Goal: Contribute content

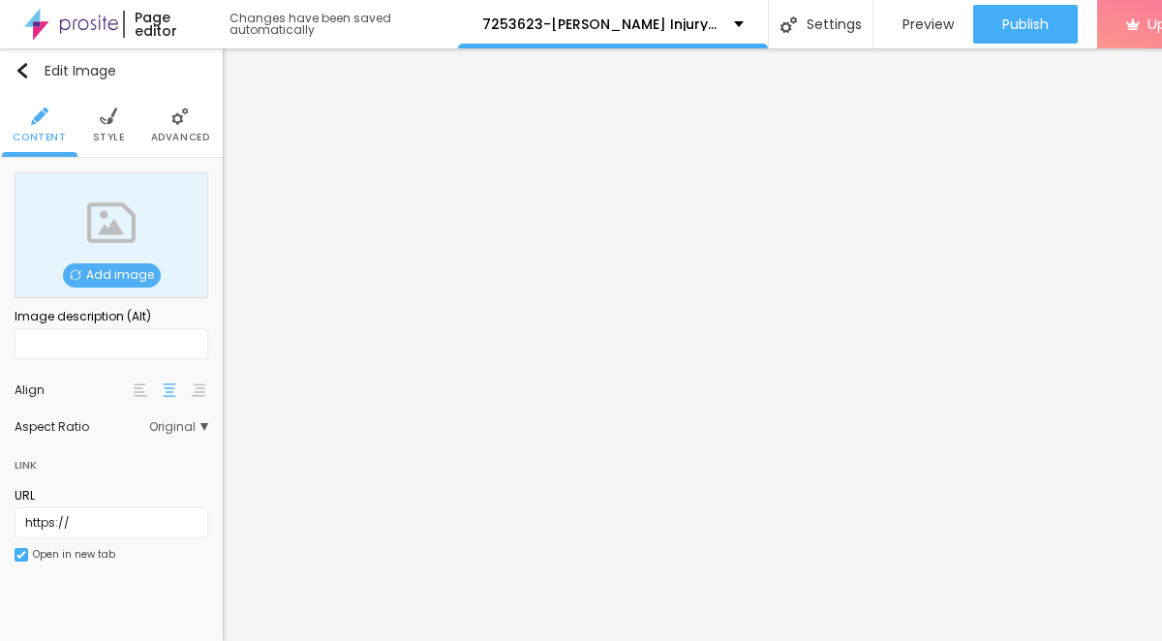
click at [122, 271] on span "Add image" at bounding box center [112, 275] width 98 height 24
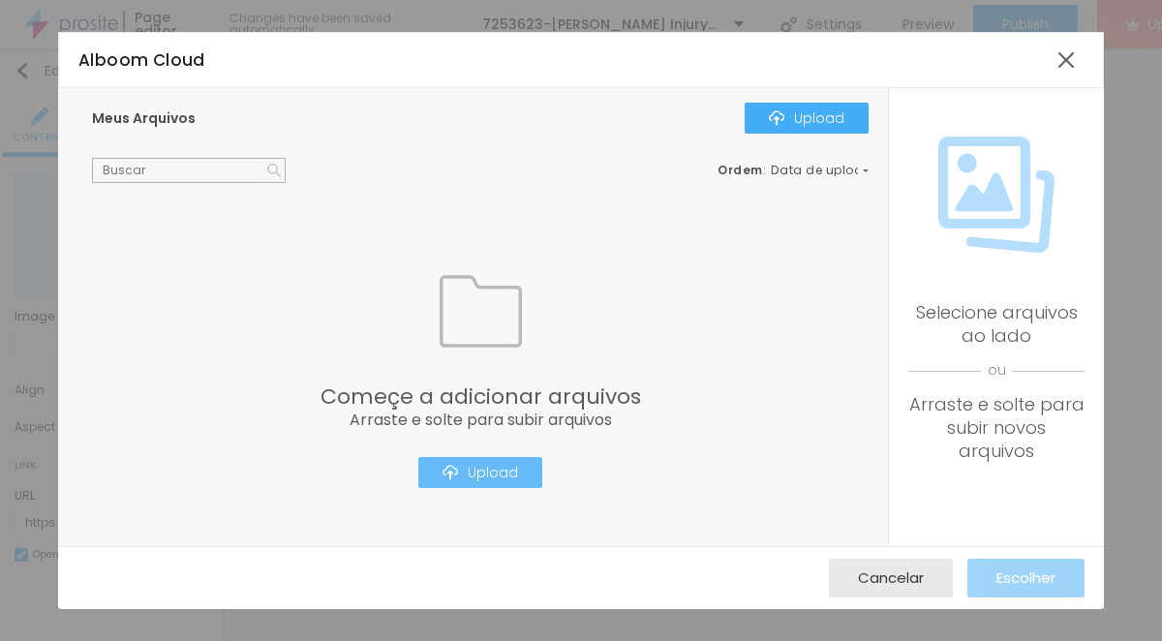
click at [497, 484] on button "Upload" at bounding box center [480, 472] width 124 height 31
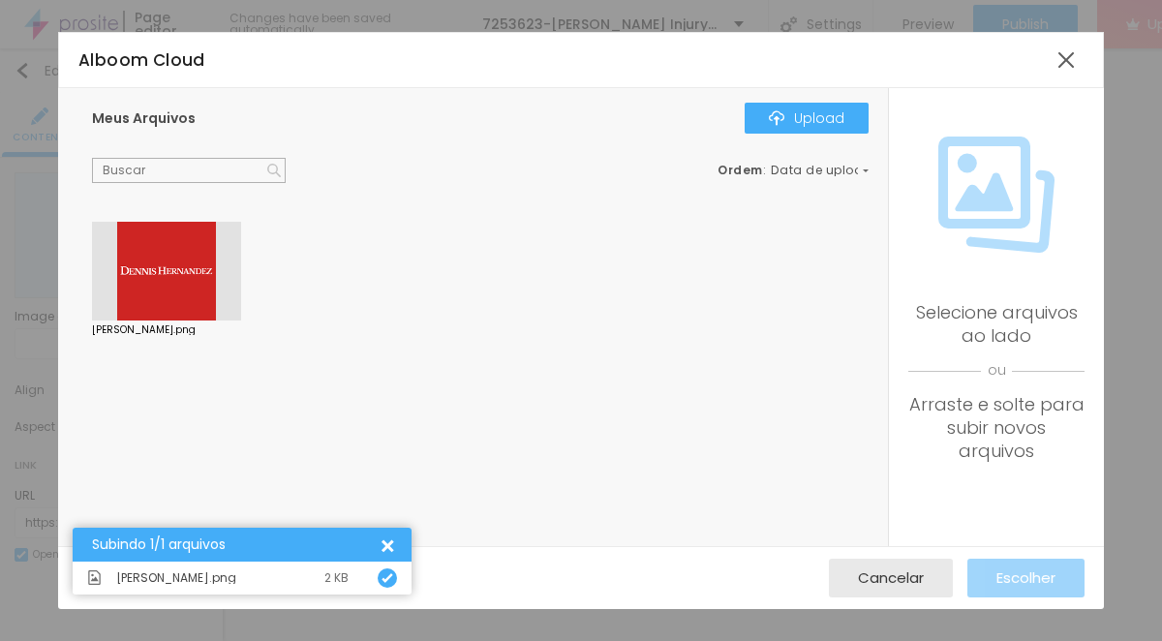
click at [160, 268] on div at bounding box center [166, 271] width 149 height 99
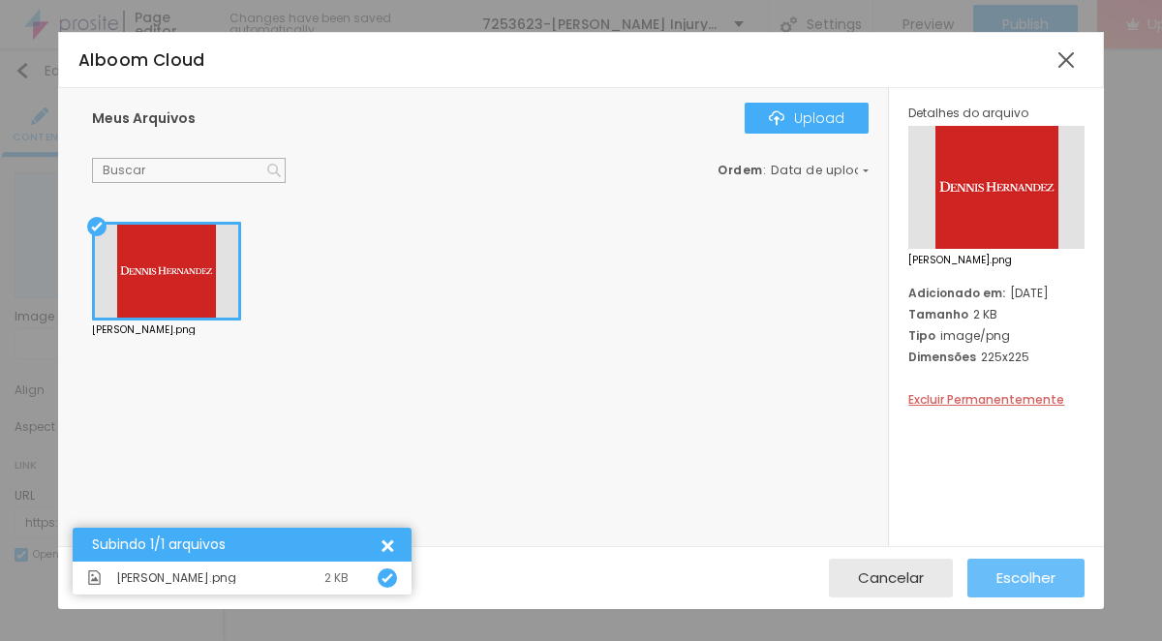
click at [1019, 586] on span "Escolher" at bounding box center [1026, 577] width 59 height 16
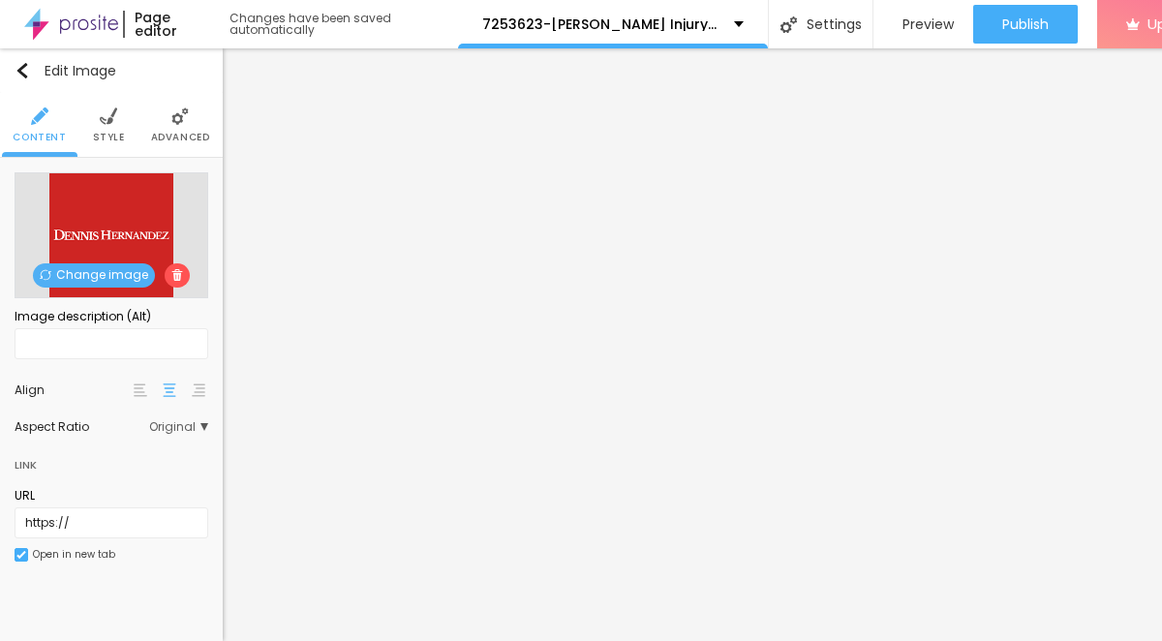
click at [116, 133] on span "Style" at bounding box center [109, 138] width 32 height 10
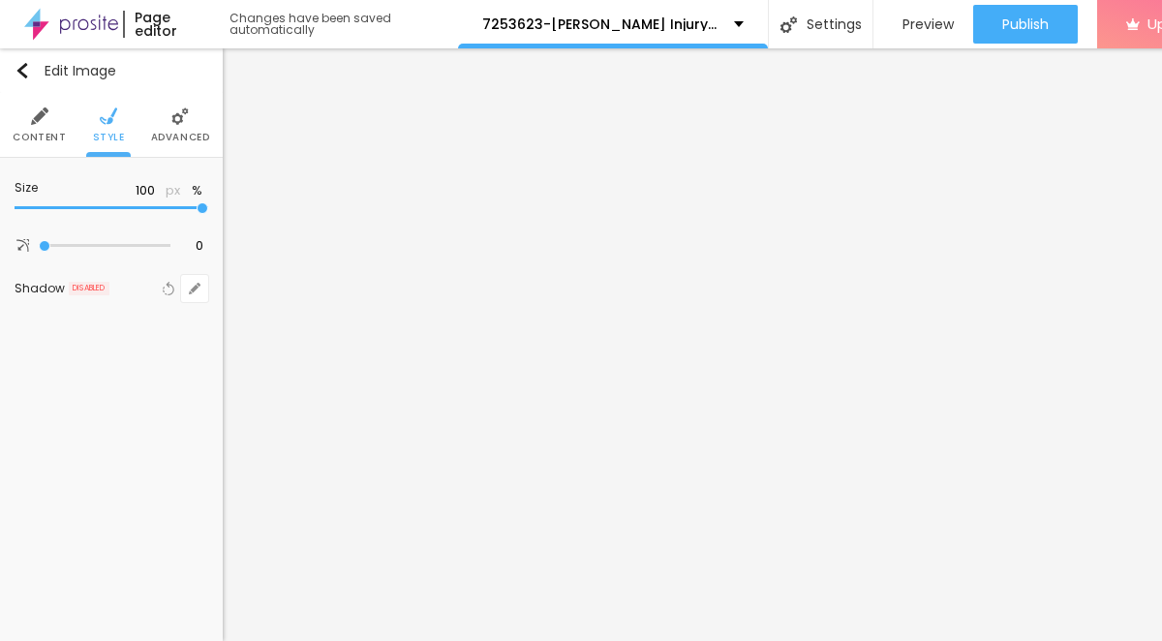
type input "85"
type input "65"
type input "60"
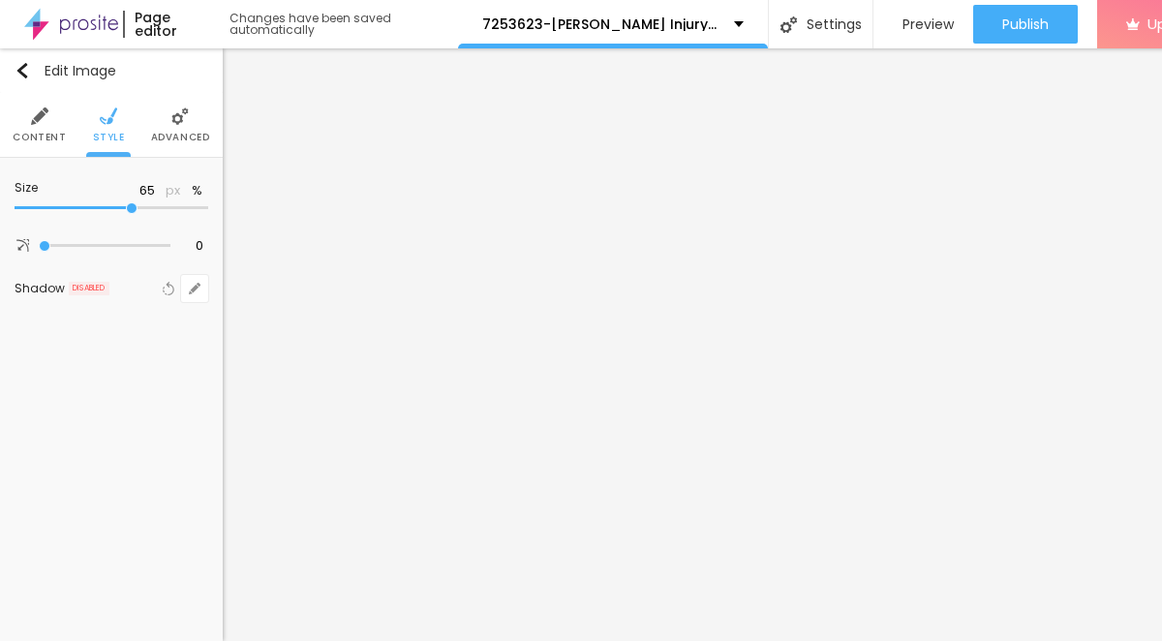
type input "60"
type input "50"
type input "45"
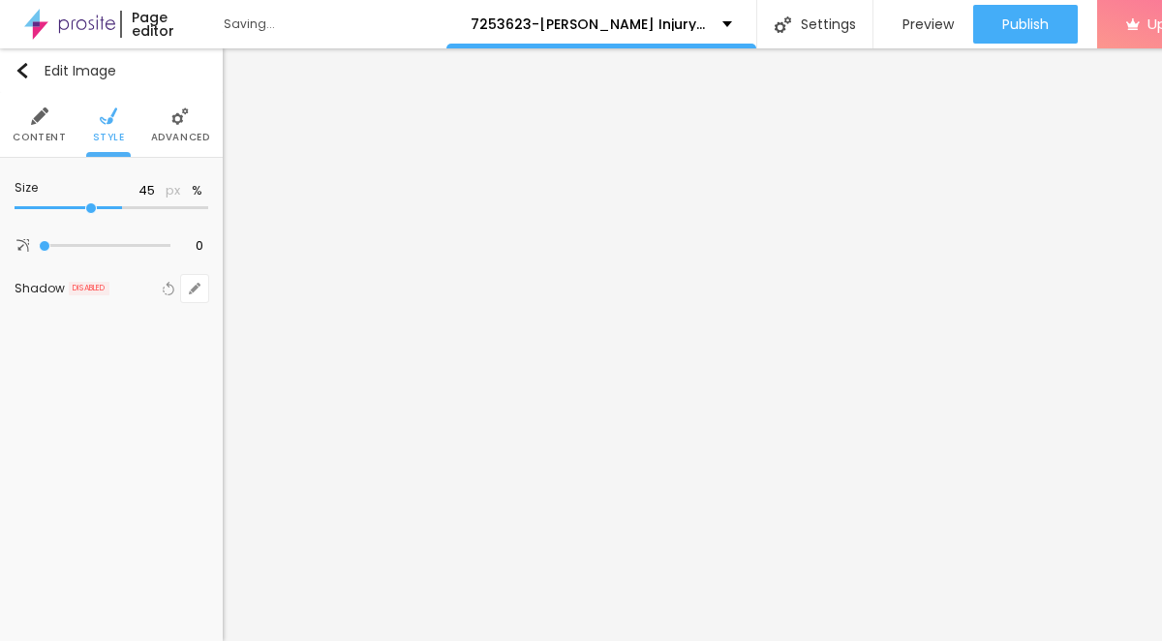
type input "35"
type input "30"
type input "25"
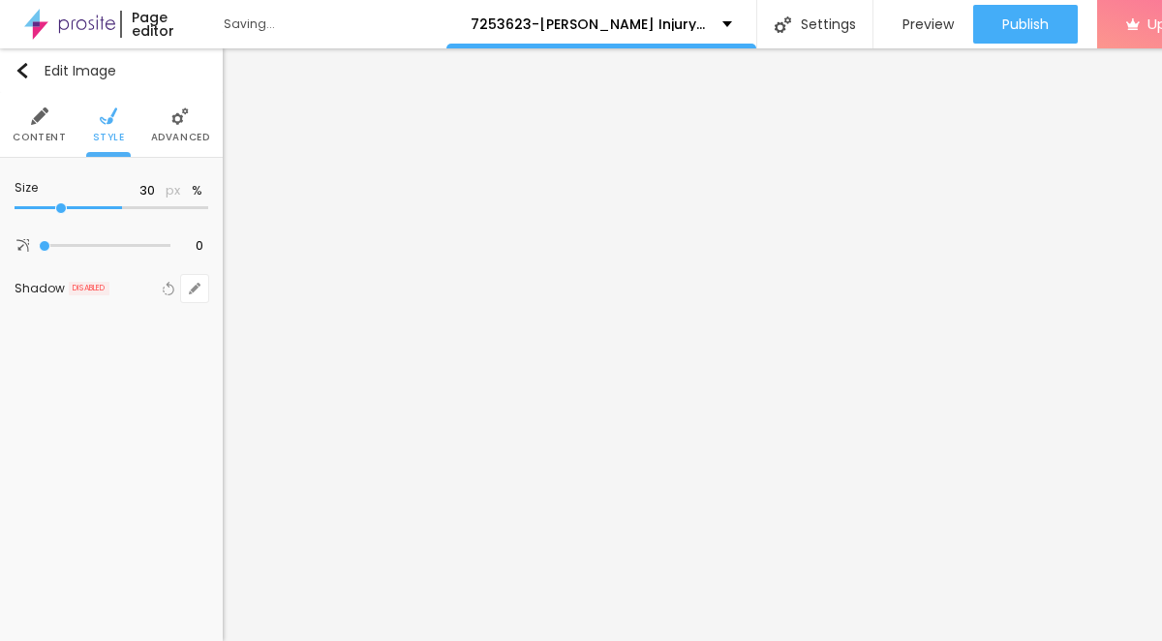
type input "25"
type input "20"
type input "15"
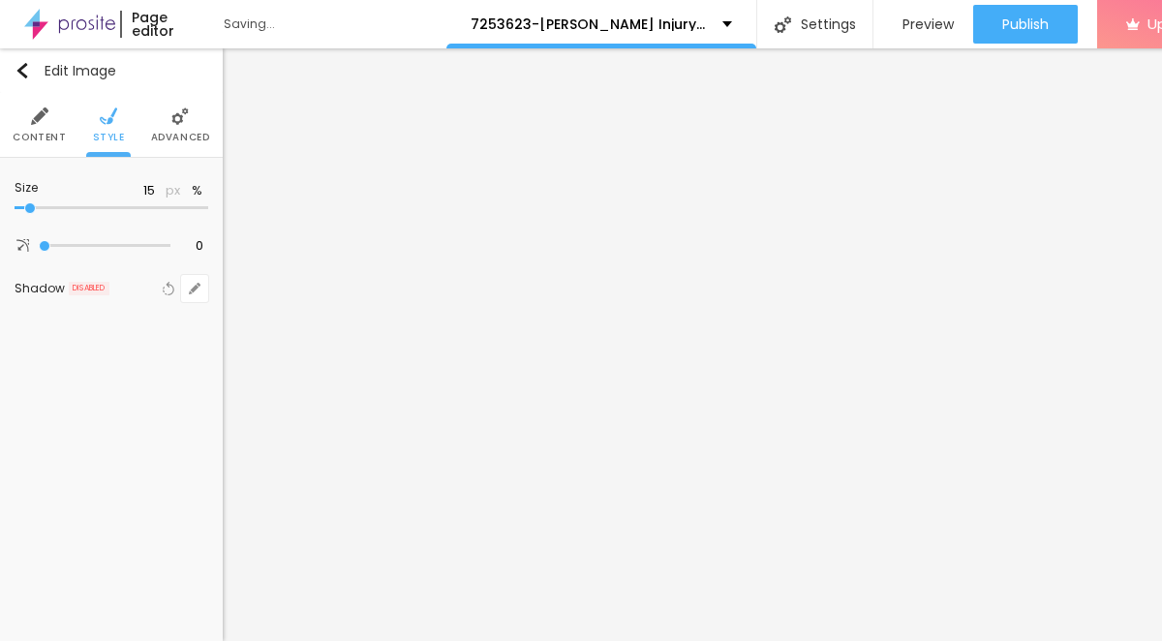
type input "10"
drag, startPoint x: 206, startPoint y: 205, endPoint x: -15, endPoint y: 203, distance: 220.8
type input "10"
click at [15, 203] on input "range" at bounding box center [112, 208] width 194 height 10
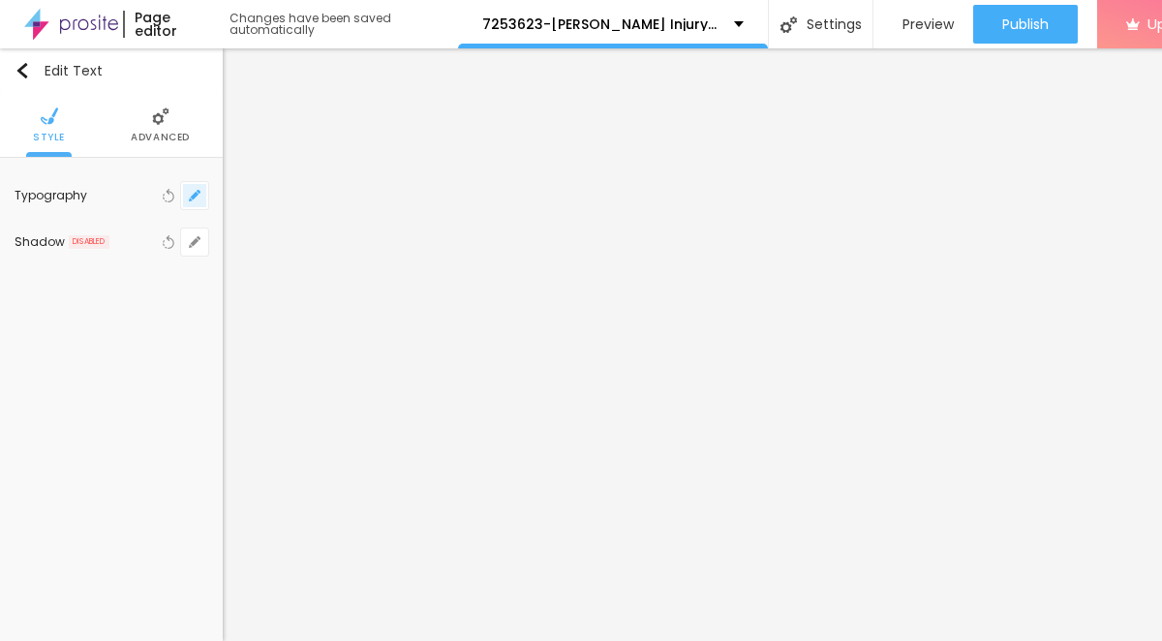
click at [195, 200] on icon "button" at bounding box center [195, 196] width 12 height 12
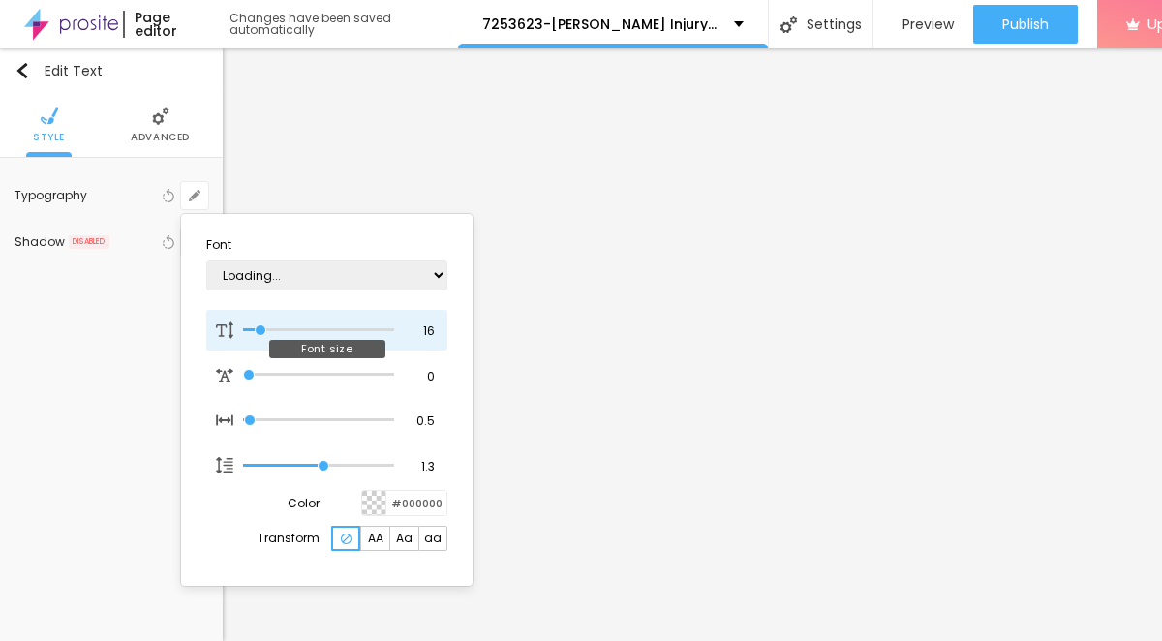
type input "30"
type input "1"
type input "35"
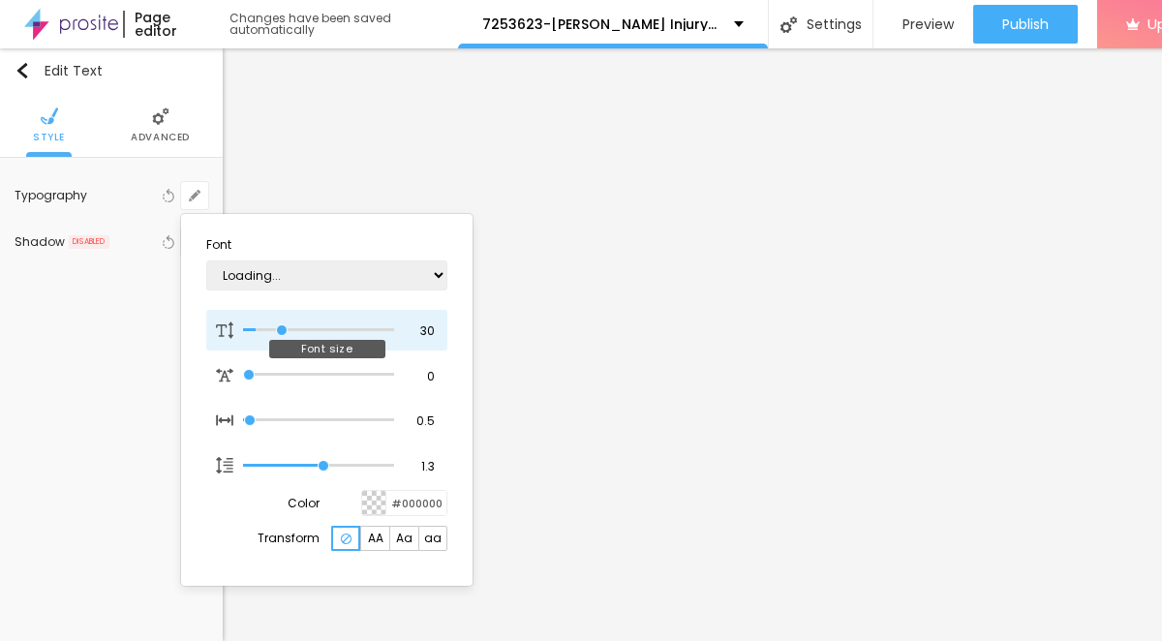
type input "1"
type input "34"
type input "1"
type input "33"
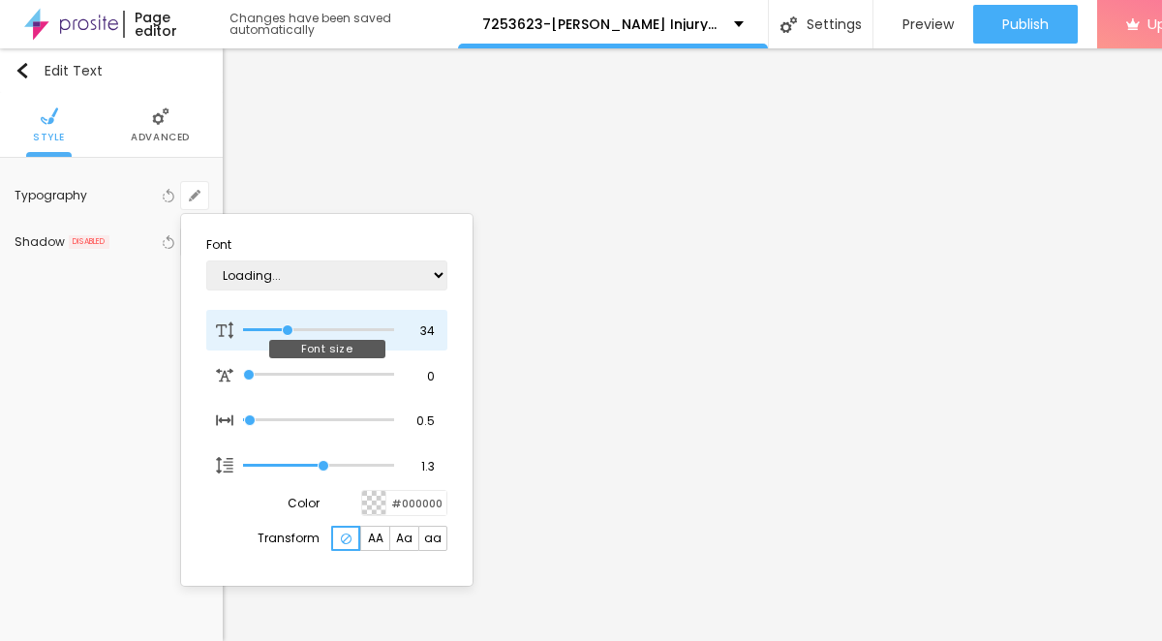
type input "33"
type input "1"
type input "32"
type input "1"
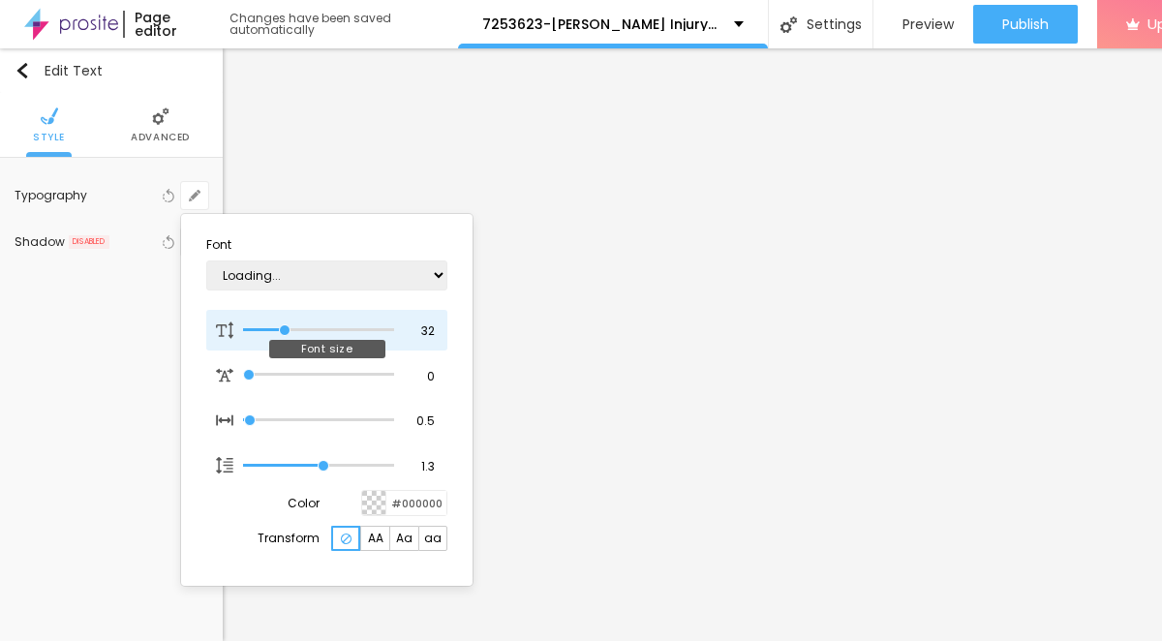
type input "31"
type input "1"
type input "30"
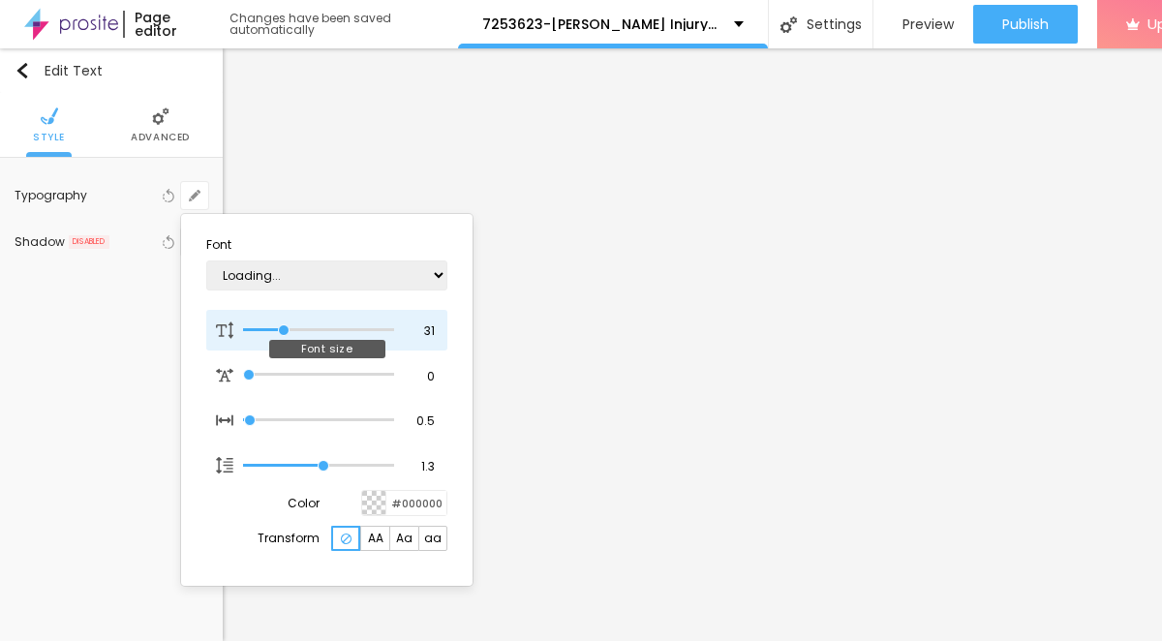
type input "1"
type input "29"
type input "1"
type input "28"
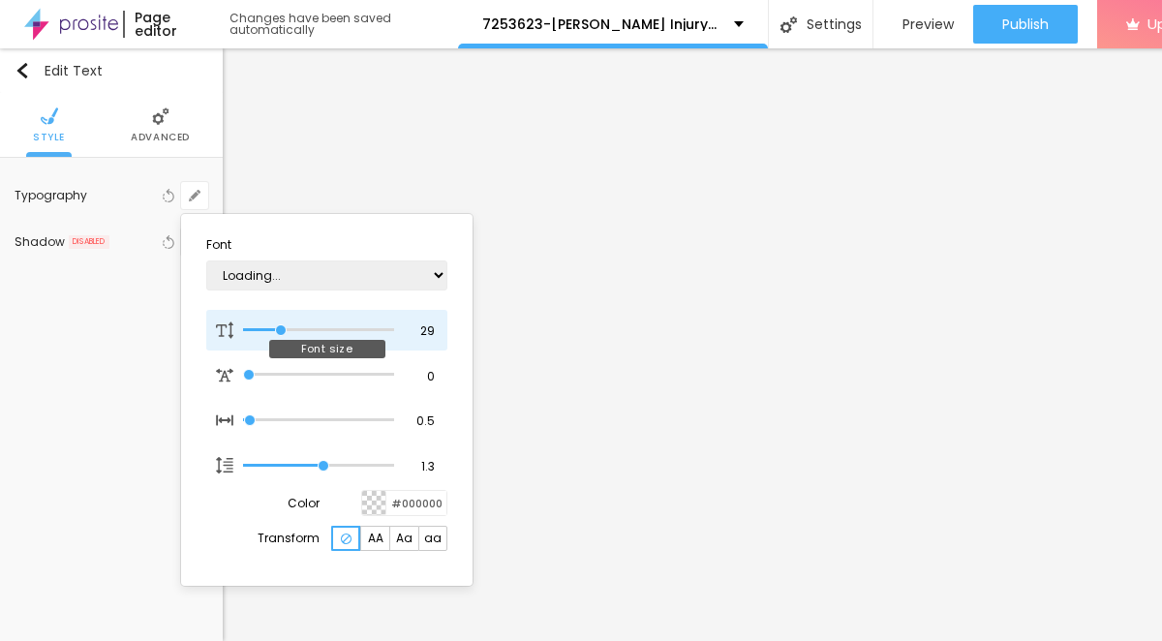
type input "28"
type input "1"
type input "27"
type input "1"
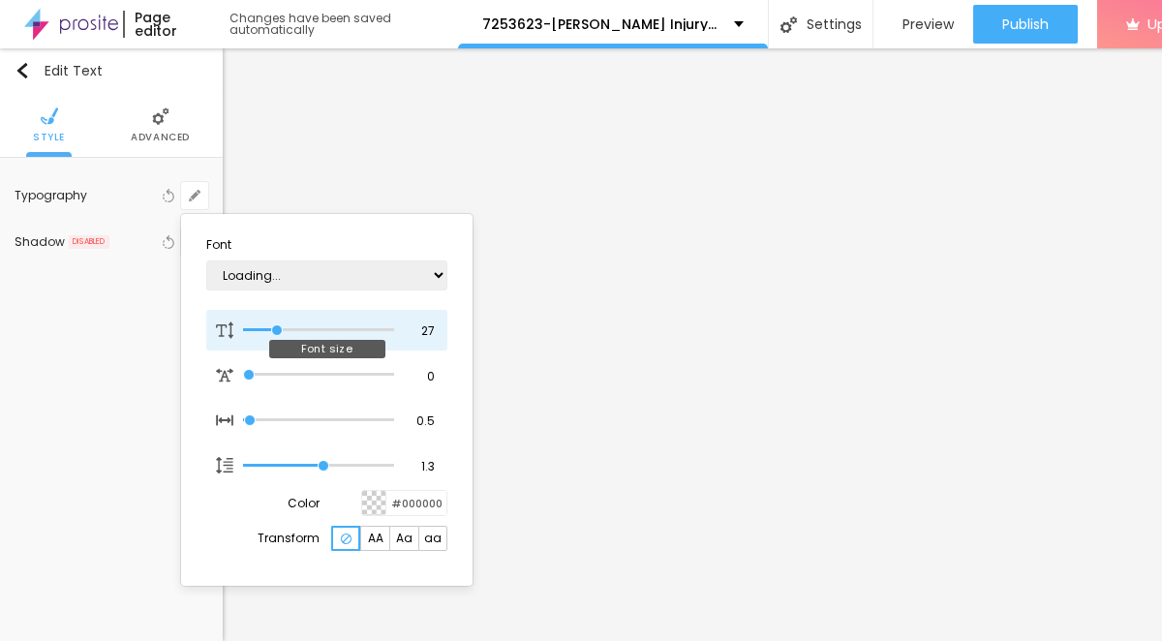
type input "26"
type input "1"
type input "25"
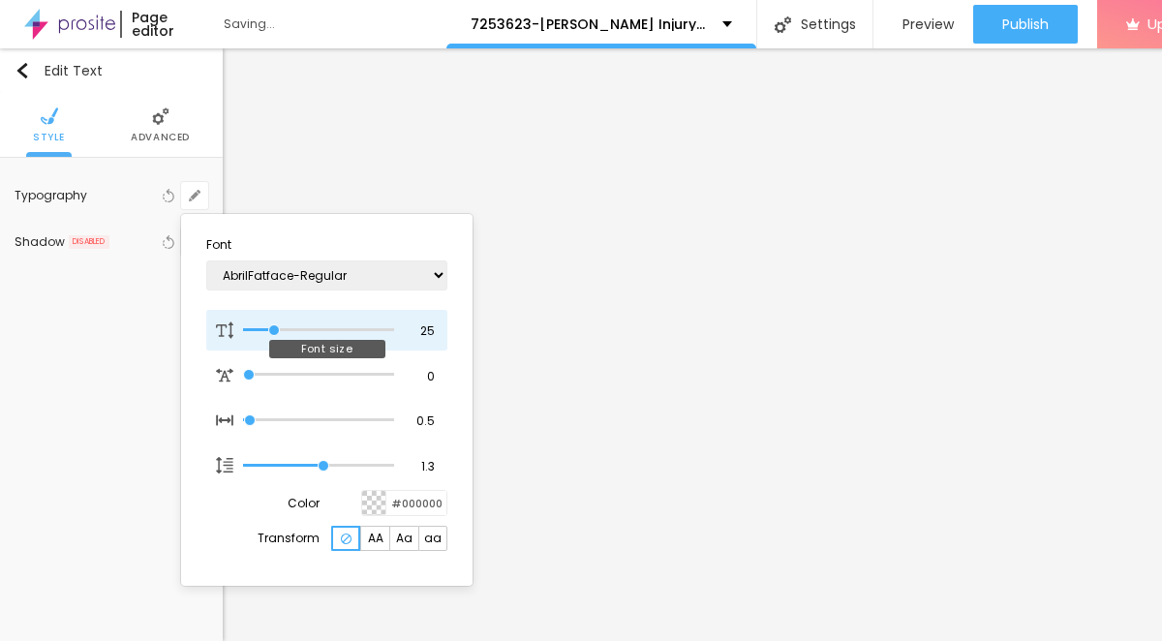
type input "1"
drag, startPoint x: 259, startPoint y: 327, endPoint x: 278, endPoint y: 331, distance: 19.8
type input "25"
click at [276, 335] on input "range" at bounding box center [318, 330] width 151 height 10
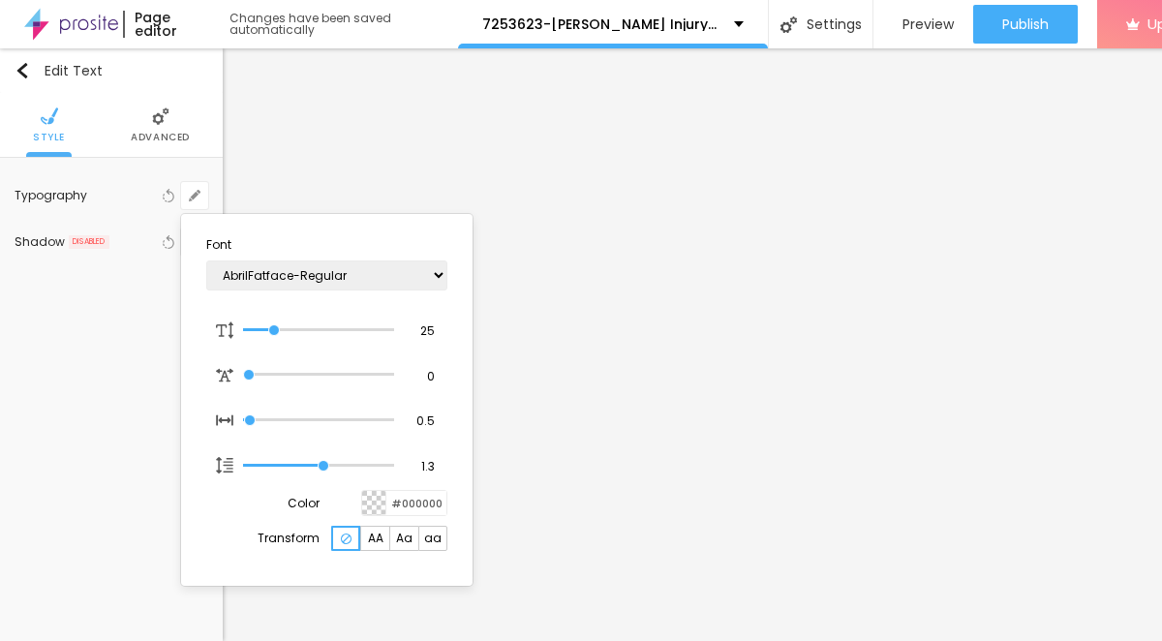
click at [596, 470] on div at bounding box center [581, 320] width 1162 height 641
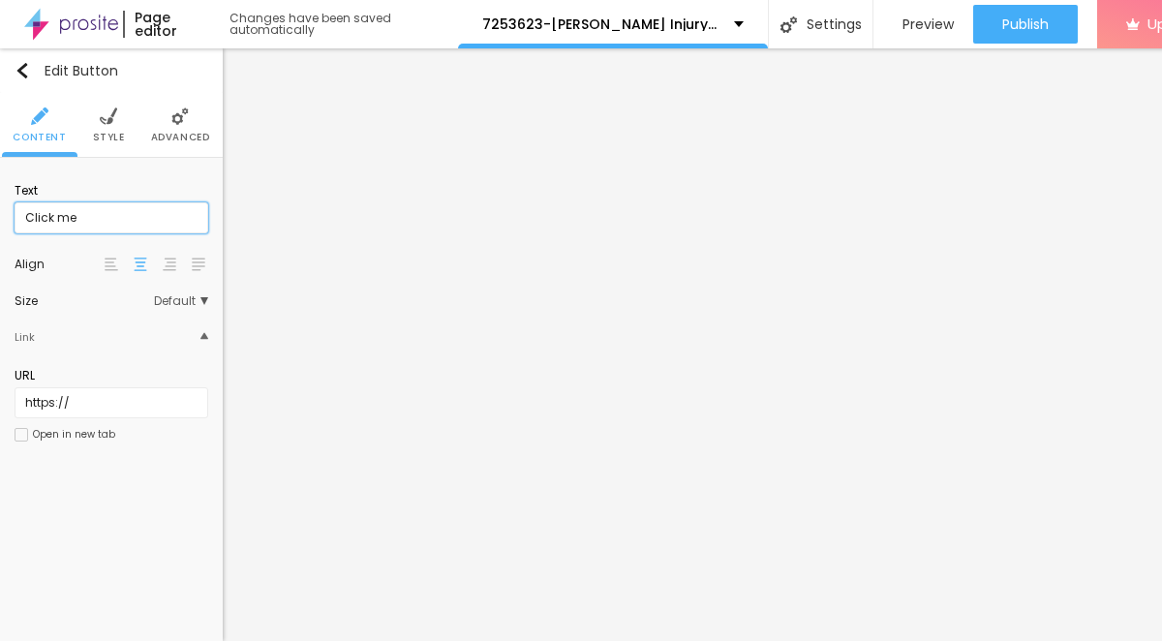
drag, startPoint x: 130, startPoint y: 224, endPoint x: 21, endPoint y: 210, distance: 109.3
click at [21, 210] on input "Click me" at bounding box center [112, 217] width 194 height 31
paste input "→ VIEW DOCUMENT HERE"
type input "→ VIEW DOCUMENT HERE"
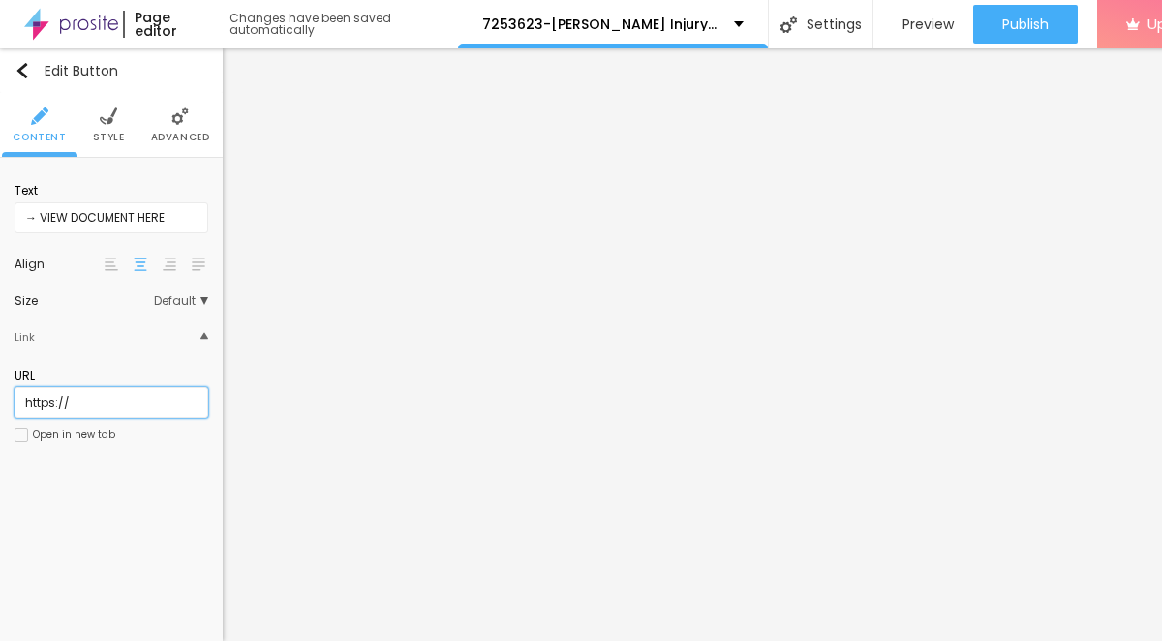
click at [141, 399] on input "https://" at bounding box center [112, 402] width 194 height 31
paste input "[DOMAIN_NAME]"
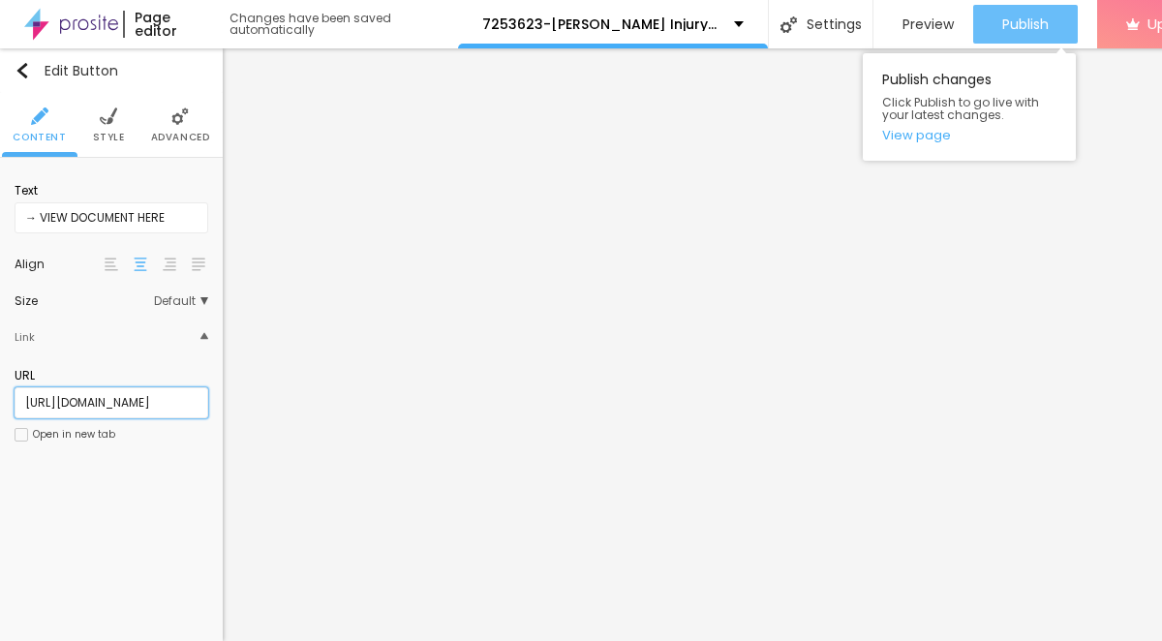
type input "[URL][DOMAIN_NAME]"
click at [1015, 31] on span "Publish" at bounding box center [1025, 23] width 46 height 15
